Goal: Task Accomplishment & Management: Complete application form

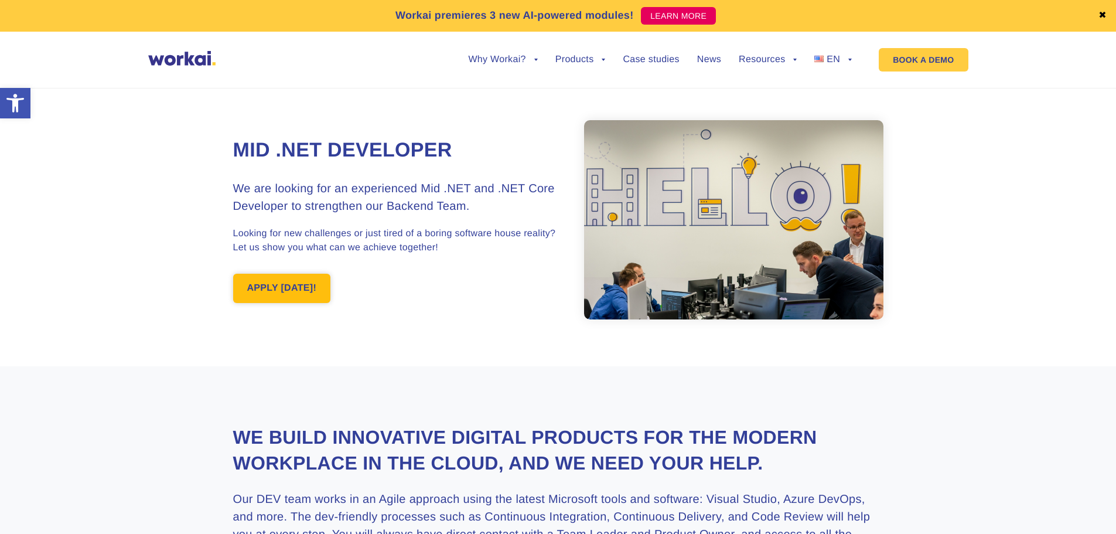
click at [311, 288] on link "APPLY [DATE]!" at bounding box center [282, 288] width 98 height 29
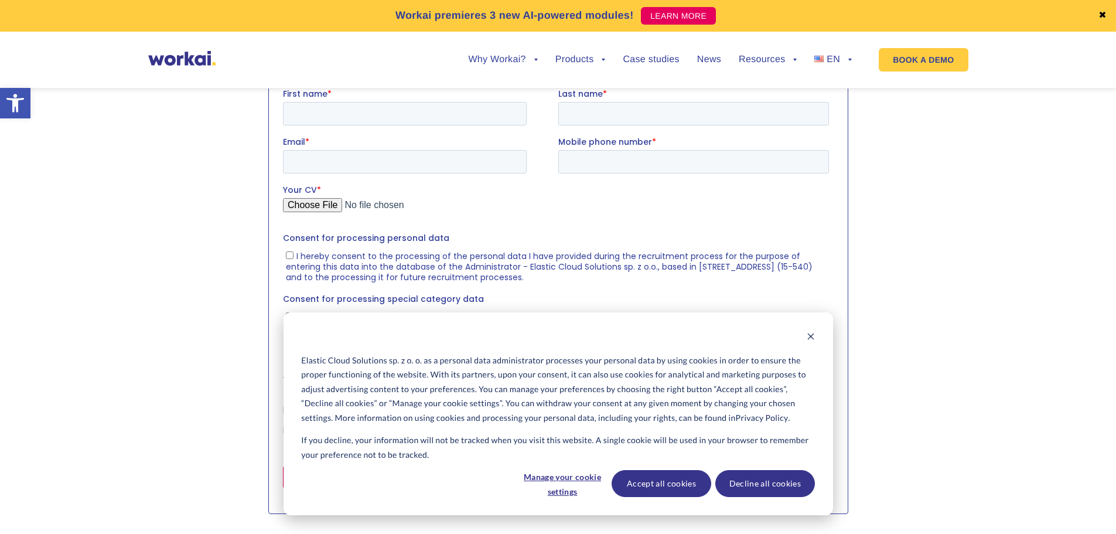
scroll to position [1203, 0]
click at [807, 338] on icon "Dismiss cookie banner" at bounding box center [811, 336] width 8 height 8
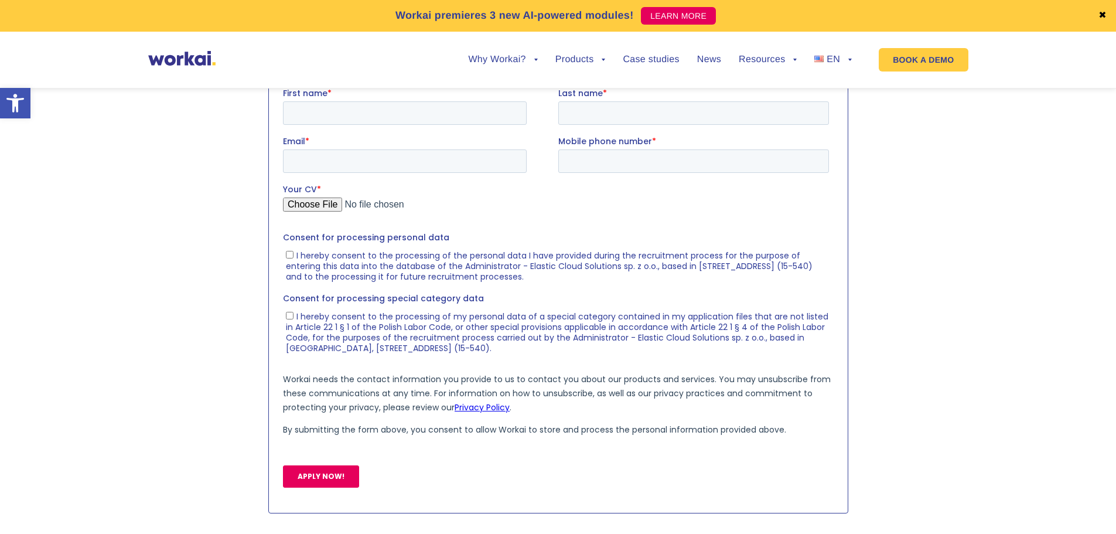
click at [315, 202] on input "Your CV *" at bounding box center [555, 208] width 546 height 23
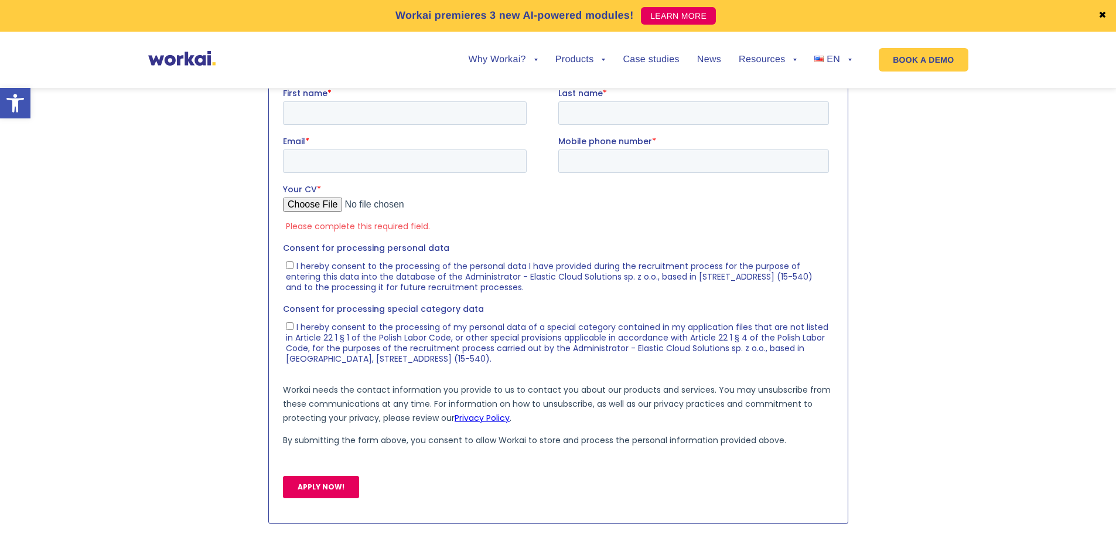
type input "C:\fakepath\CV_Myroslav_Mazurenko.pdf"
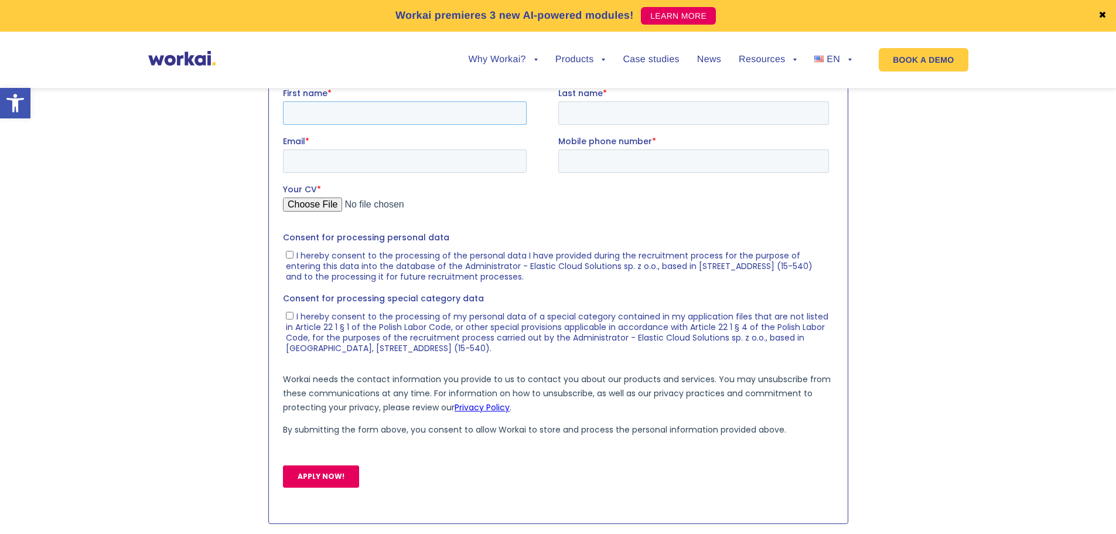
click at [384, 111] on input "First name *" at bounding box center [404, 112] width 244 height 23
type input "Myroslav"
type input "[PERSON_NAME]"
type input "[EMAIL_ADDRESS][DOMAIN_NAME]"
type input "[PHONE_NUMBER]"
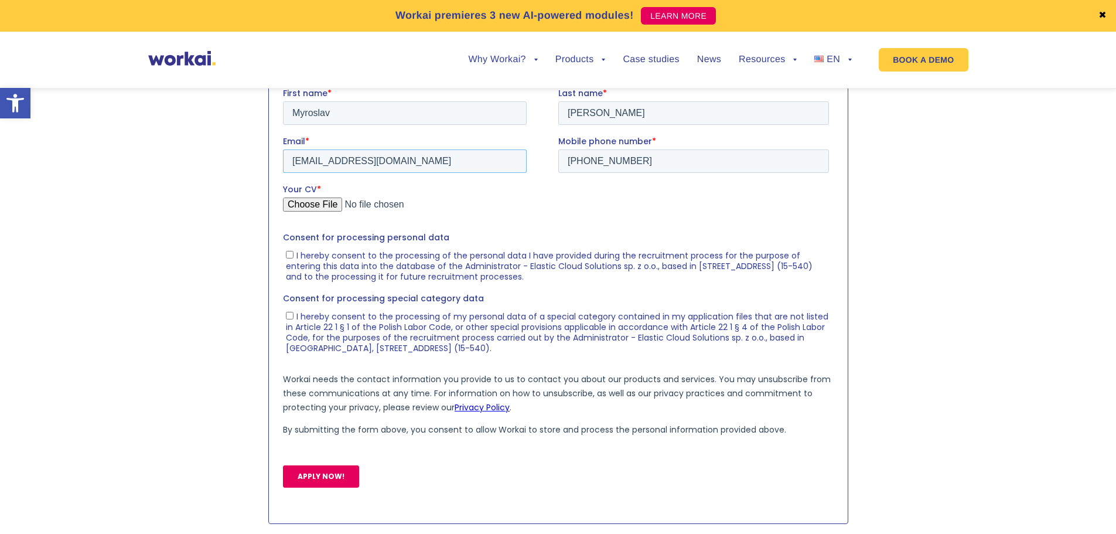
drag, startPoint x: 395, startPoint y: 155, endPoint x: 200, endPoint y: 148, distance: 194.7
click html "First name * [PERSON_NAME] Last name * [PERSON_NAME] Email * [EMAIL_ADDRESS][DO…"
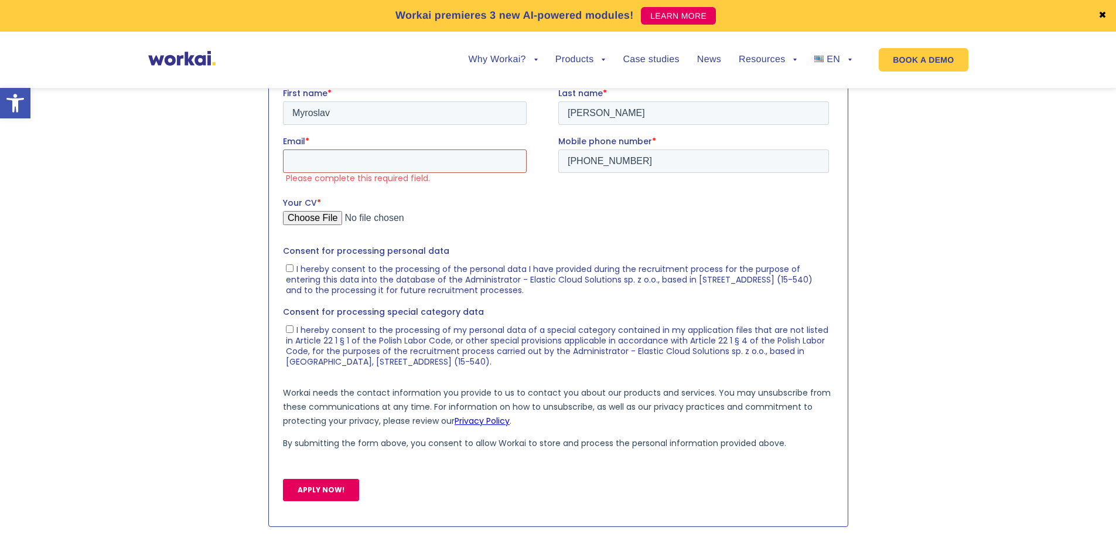
paste input "[EMAIL_ADDRESS][DOMAIN_NAME]"
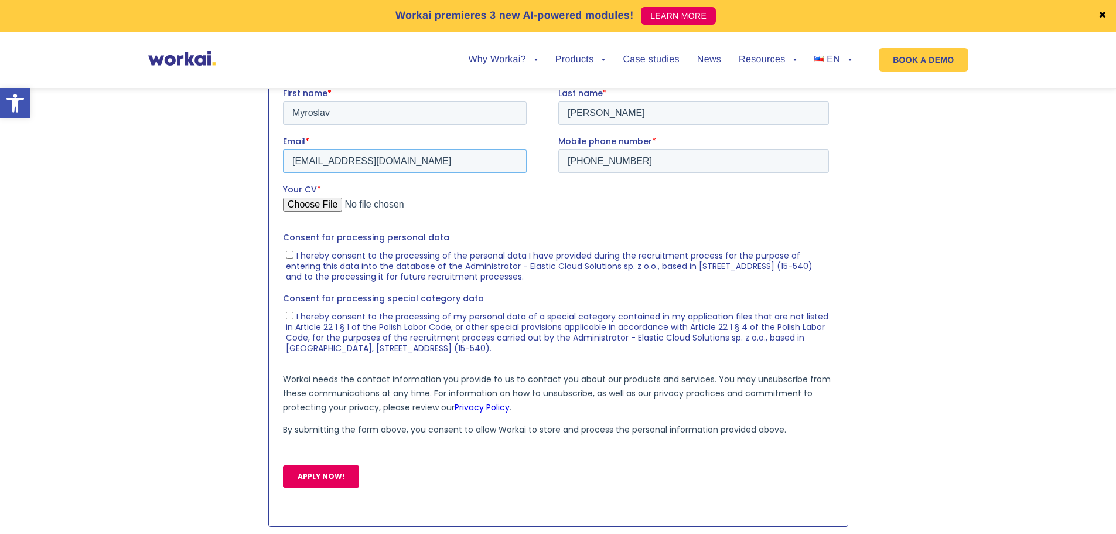
type input "[EMAIL_ADDRESS][DOMAIN_NAME]"
drag, startPoint x: 630, startPoint y: 162, endPoint x: 521, endPoint y: 162, distance: 108.4
click at [521, 162] on fieldset "Email * [EMAIL_ADDRESS][DOMAIN_NAME] Mobile phone number * [PHONE_NUMBER]" at bounding box center [557, 159] width 551 height 48
type input "[PHONE_NUMBER]"
click at [362, 255] on span "I hereby consent to the processing of the personal data I have provided during …" at bounding box center [548, 265] width 527 height 33
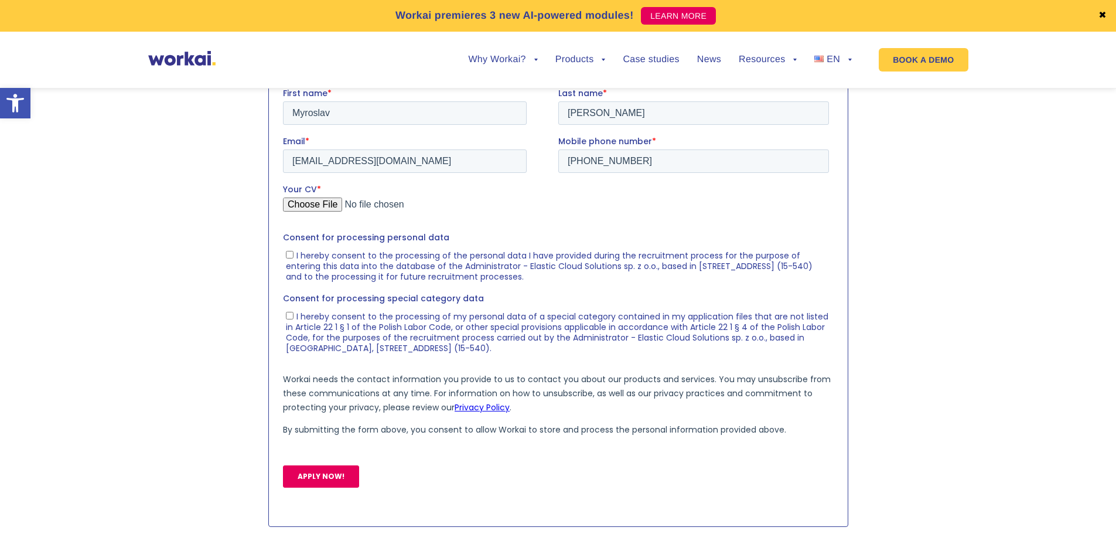
click at [293, 255] on input "I hereby consent to the processing of the personal data I have provided during …" at bounding box center [289, 254] width 8 height 8
click at [362, 255] on span "I hereby consent to the processing of the personal data I have provided during …" at bounding box center [548, 265] width 527 height 33
click at [293, 255] on input "I hereby consent to the processing of the personal data I have provided during …" at bounding box center [289, 254] width 8 height 8
click at [362, 255] on span "I hereby consent to the processing of the personal data I have provided during …" at bounding box center [548, 265] width 527 height 33
click at [293, 255] on input "I hereby consent to the processing of the personal data I have provided during …" at bounding box center [289, 254] width 8 height 8
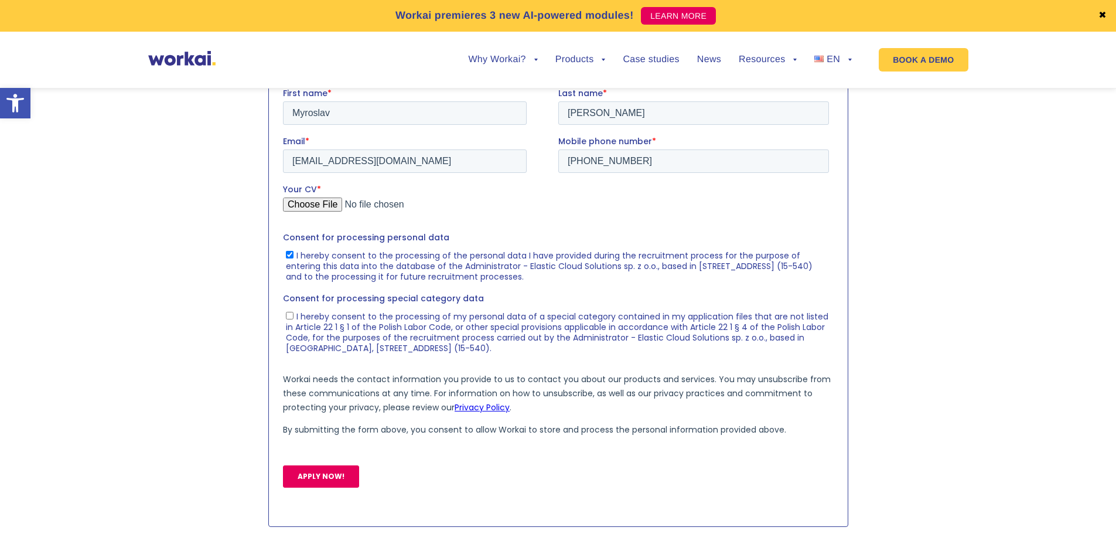
checkbox input "true"
click at [365, 324] on span "I hereby consent to the processing of my personal data of a special category co…" at bounding box center [556, 331] width 543 height 43
click at [293, 319] on input "I hereby consent to the processing of my personal data of a special category co…" at bounding box center [289, 315] width 8 height 8
checkbox input "true"
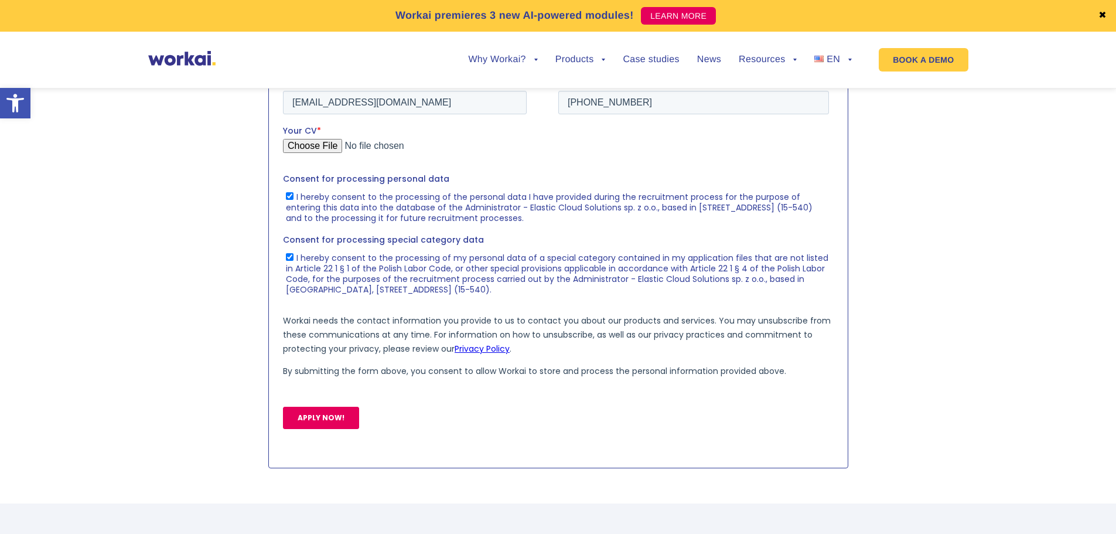
click at [340, 419] on input "APPLY NOW!" at bounding box center [320, 417] width 76 height 22
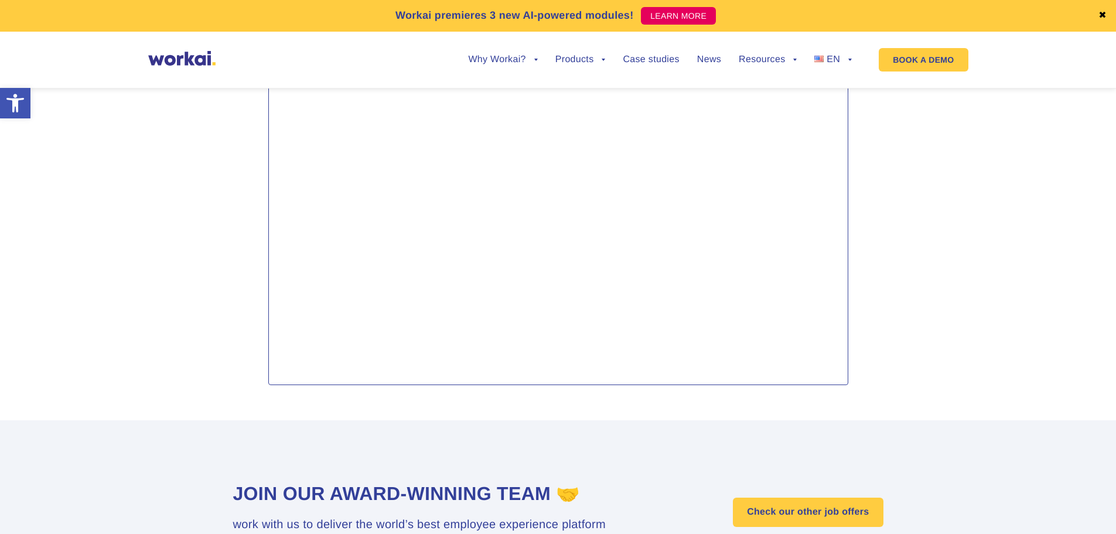
scroll to position [1437, 0]
